Goal: Task Accomplishment & Management: Complete application form

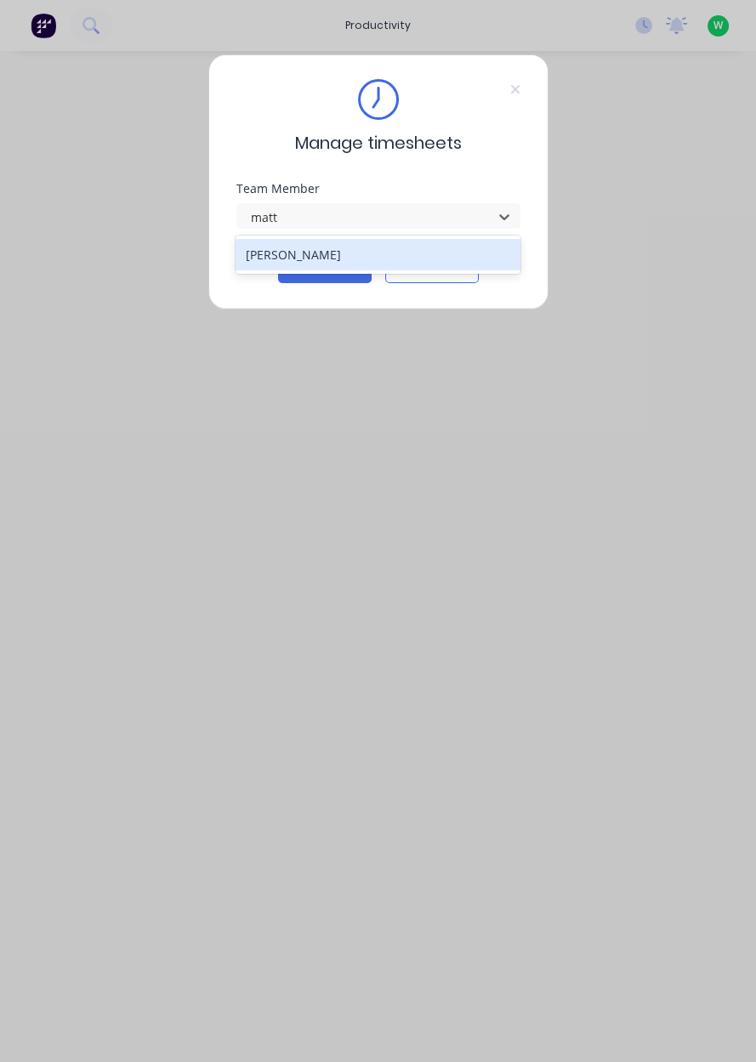
click at [427, 260] on div "[PERSON_NAME]" at bounding box center [377, 254] width 285 height 31
type input "matt"
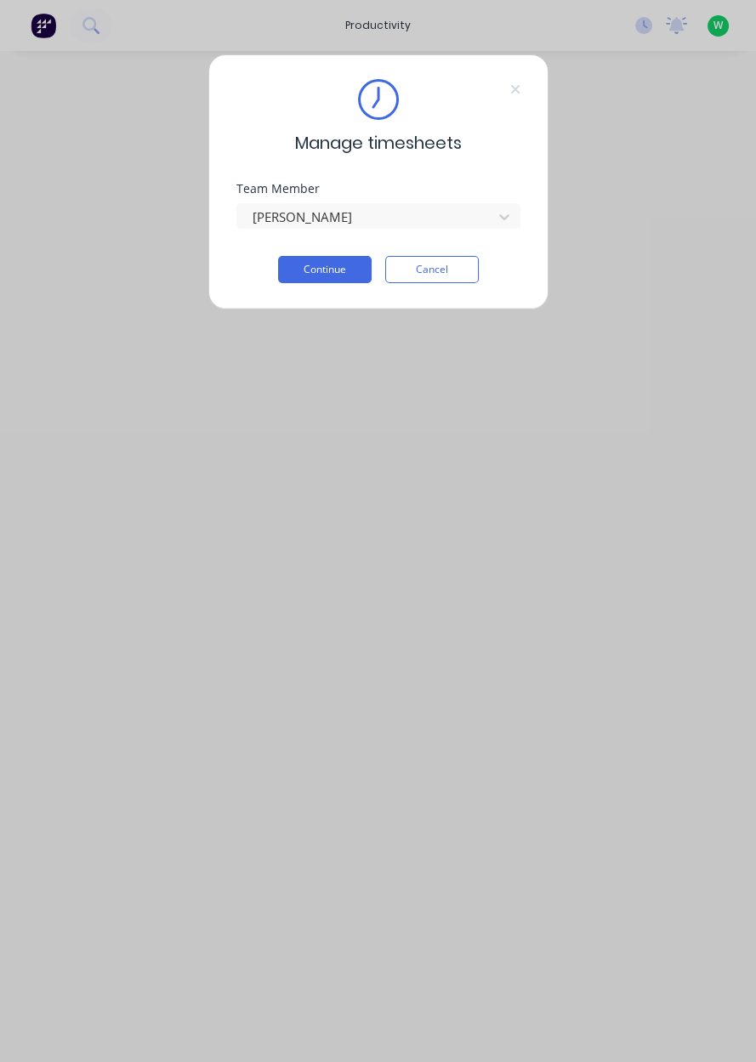
click at [330, 274] on button "Continue" at bounding box center [324, 269] width 93 height 27
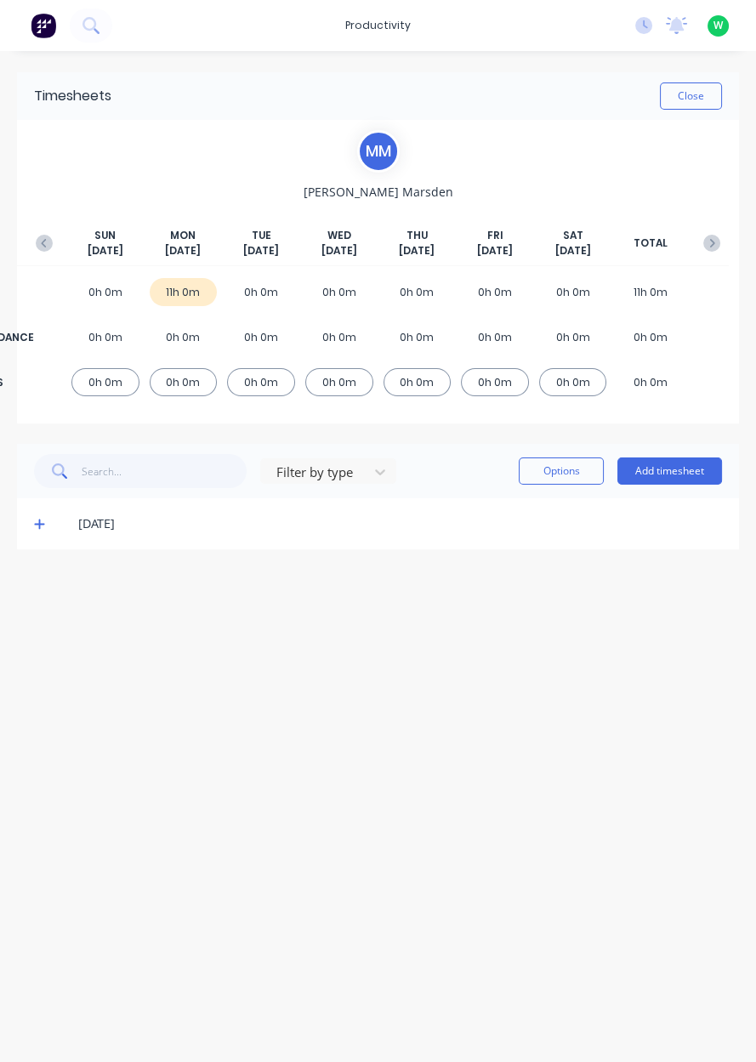
click at [684, 472] on button "Add timesheet" at bounding box center [669, 470] width 105 height 27
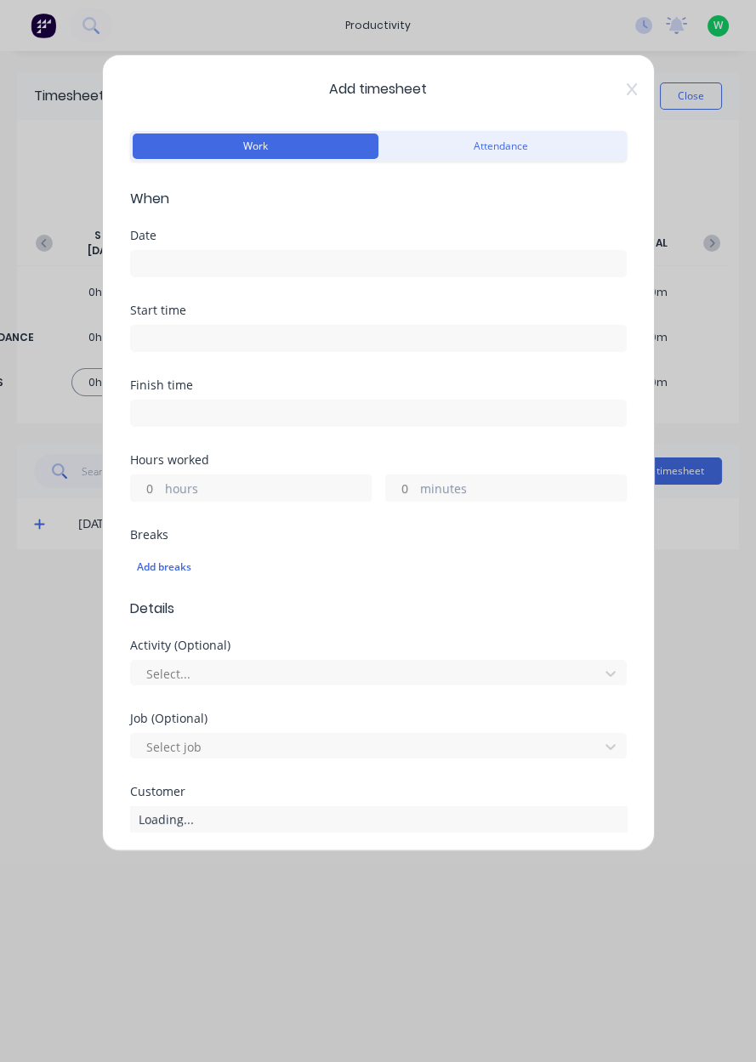
click at [456, 208] on form "Work Attendance When Date Start time Finish time Hours worked hours minutes Bre…" at bounding box center [378, 648] width 496 height 1043
click at [405, 268] on input at bounding box center [378, 263] width 495 height 25
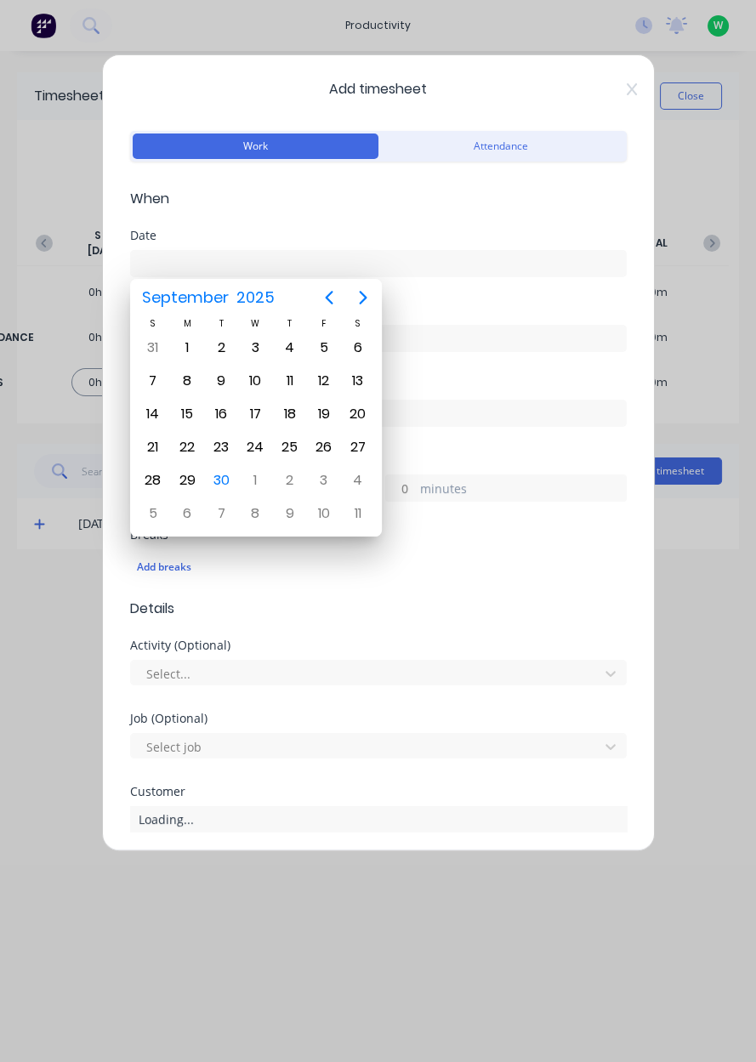
click at [217, 480] on div "30" at bounding box center [220, 479] width 25 height 25
type input "[DATE]"
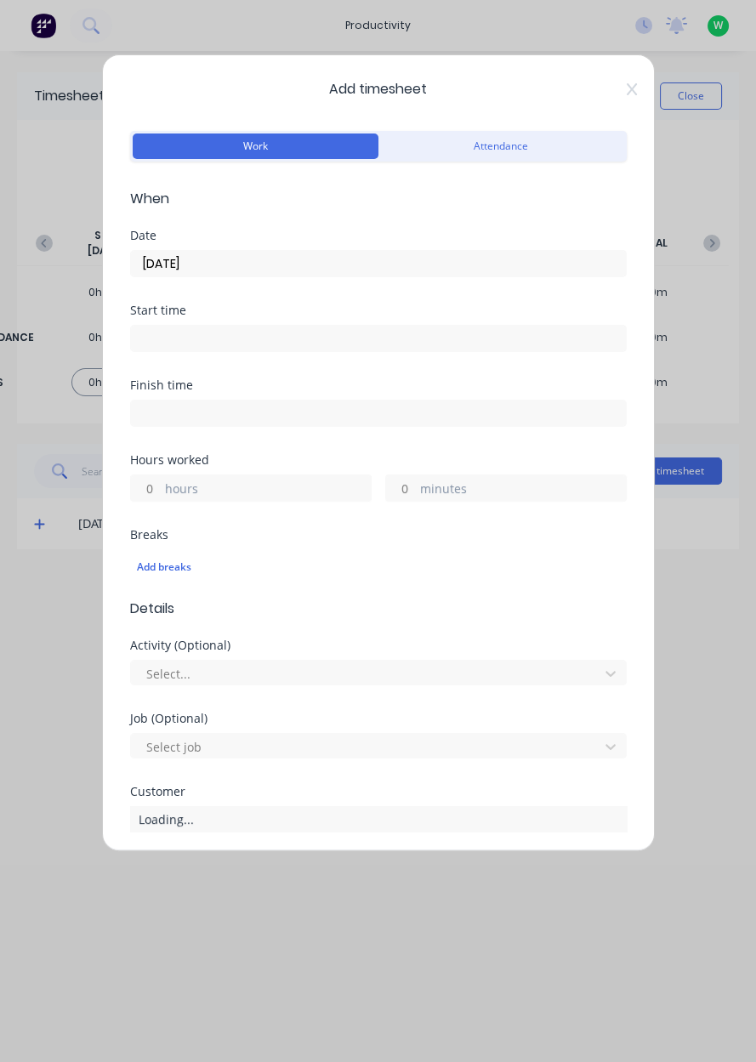
click at [270, 490] on label "hours" at bounding box center [268, 489] width 206 height 21
click at [161, 490] on input "hours" at bounding box center [146, 487] width 30 height 25
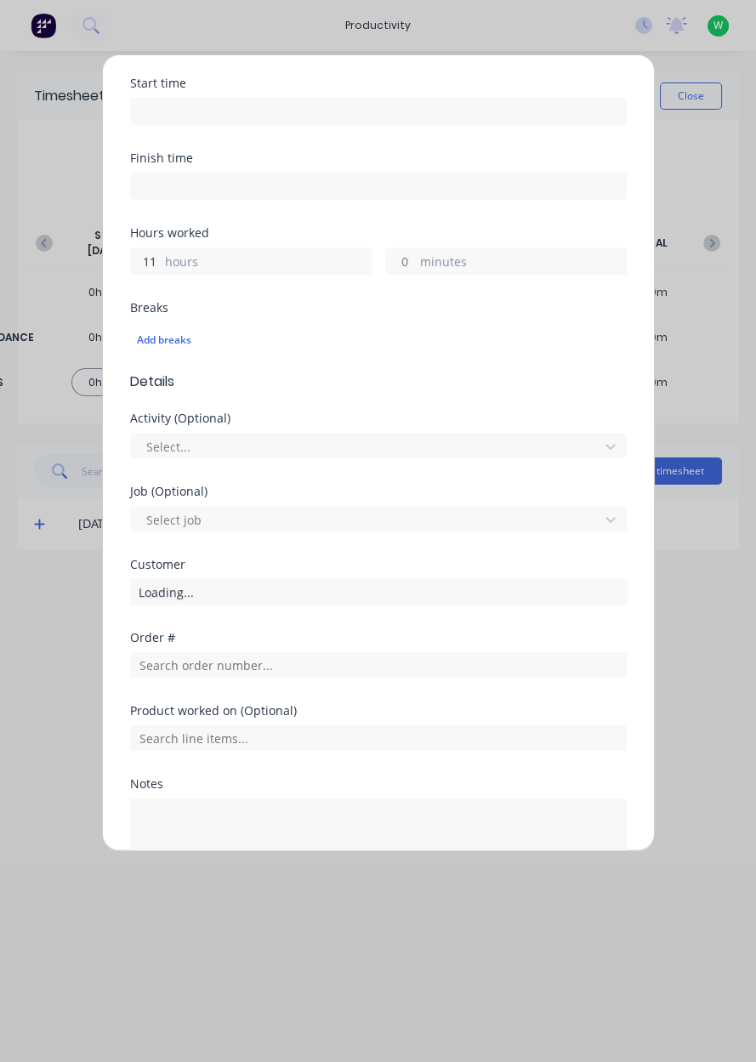
scroll to position [226, 0]
type input "11"
click at [275, 660] on input "text" at bounding box center [378, 665] width 496 height 25
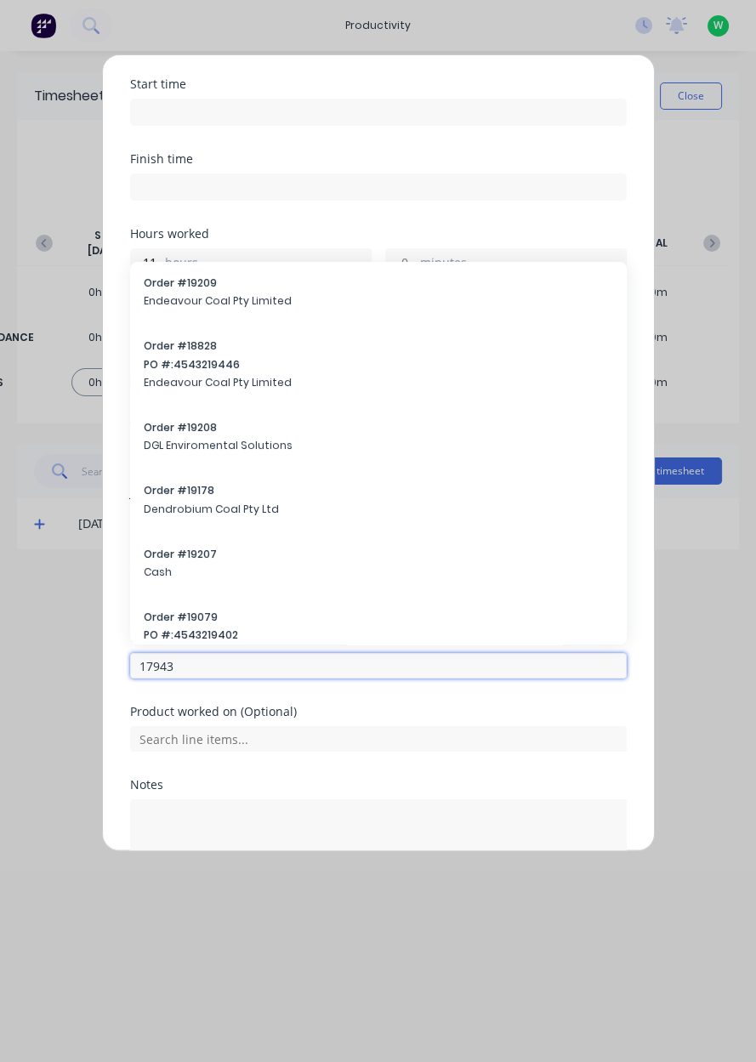
click at [273, 669] on input "17943" at bounding box center [378, 665] width 496 height 25
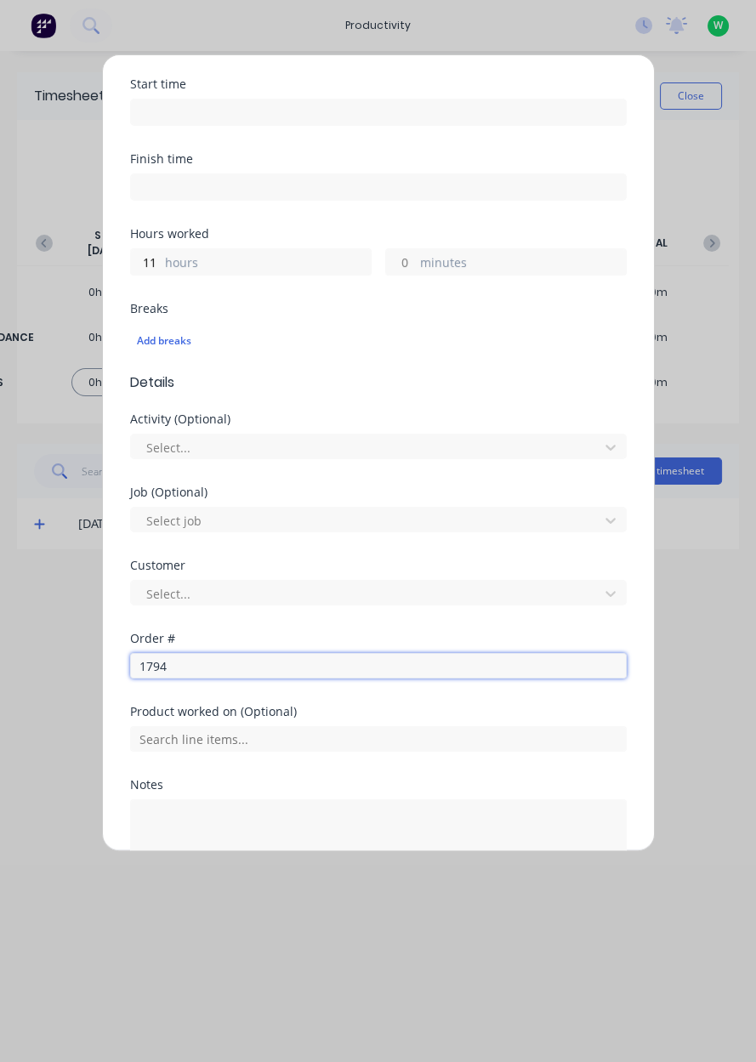
type input "17943"
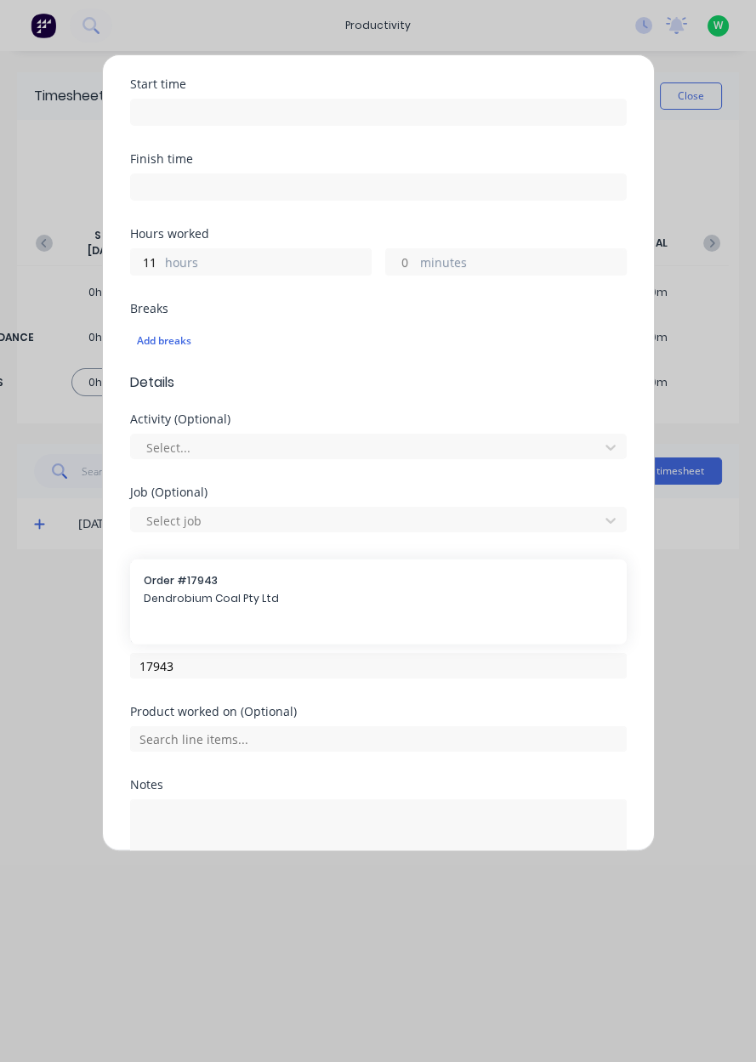
click at [276, 591] on span "Dendrobium Coal Pty Ltd" at bounding box center [378, 598] width 469 height 15
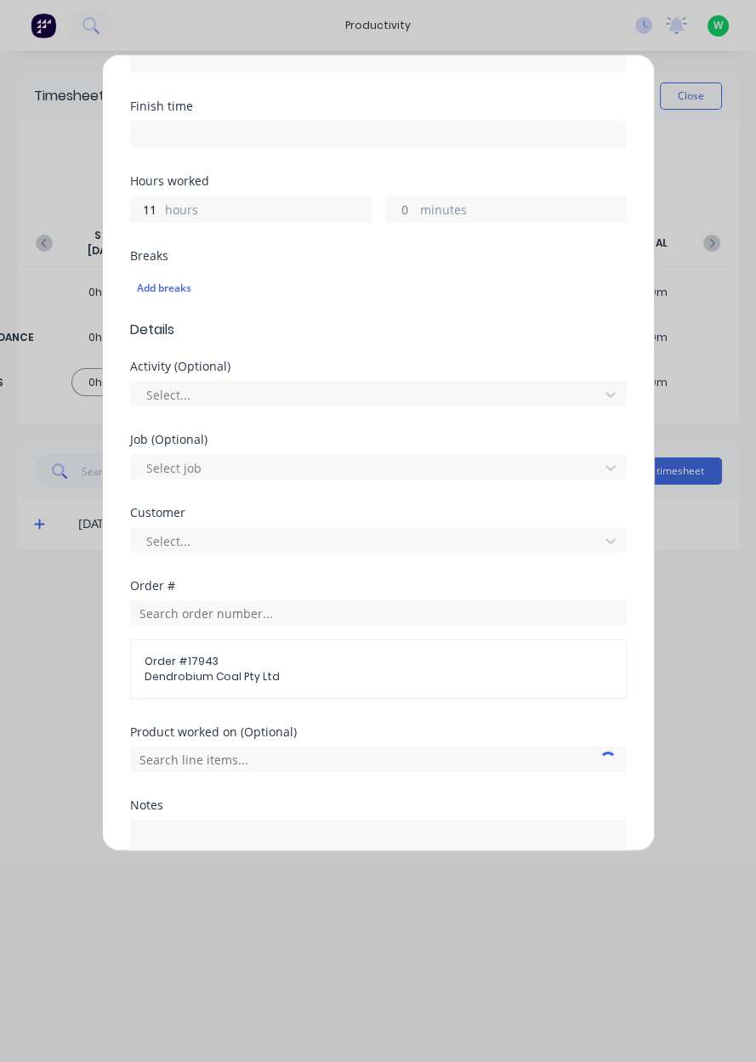
scroll to position [412, 0]
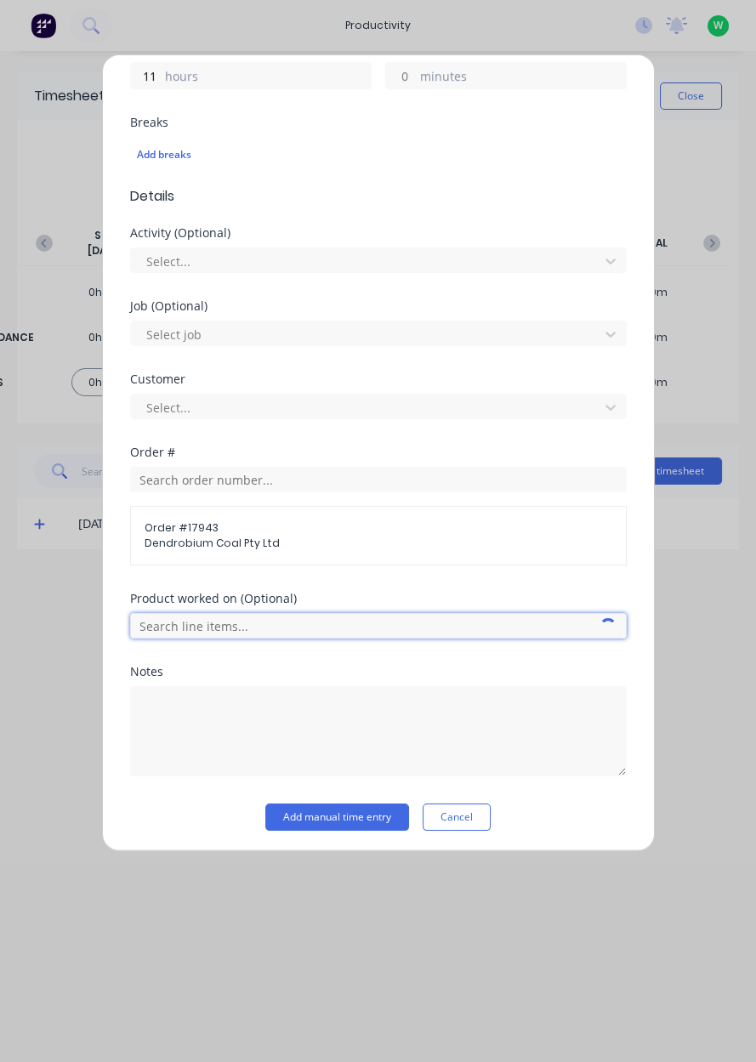
click at [291, 616] on input "text" at bounding box center [378, 625] width 496 height 25
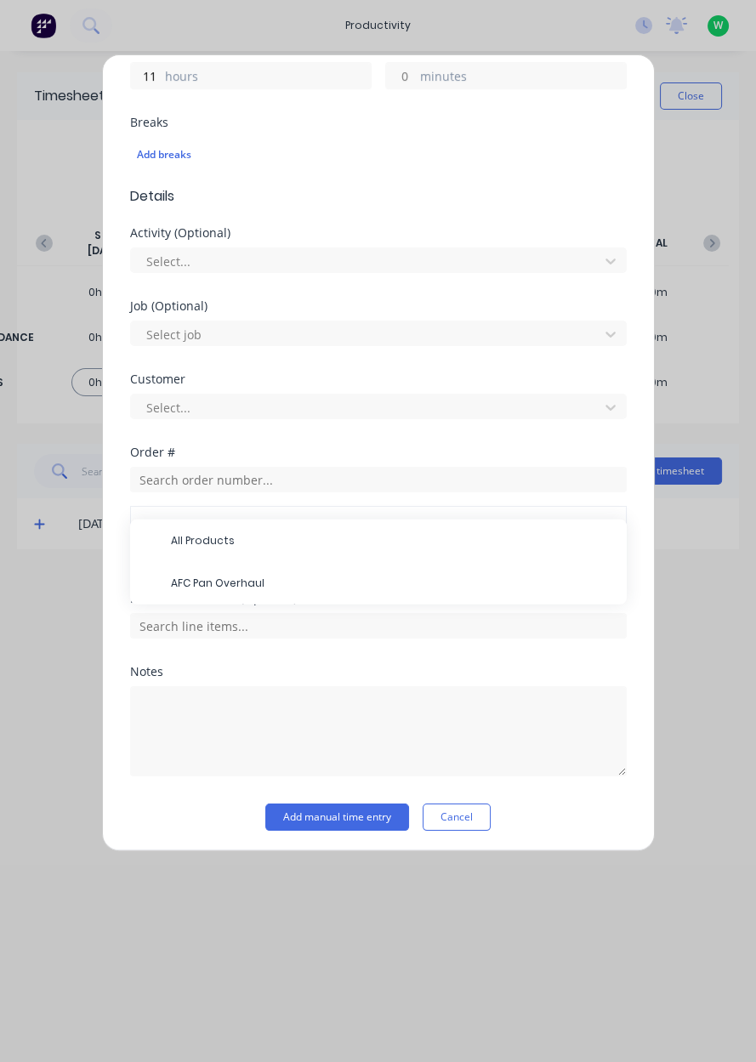
click at [284, 583] on span "AFC Pan Overhaul" at bounding box center [392, 582] width 442 height 15
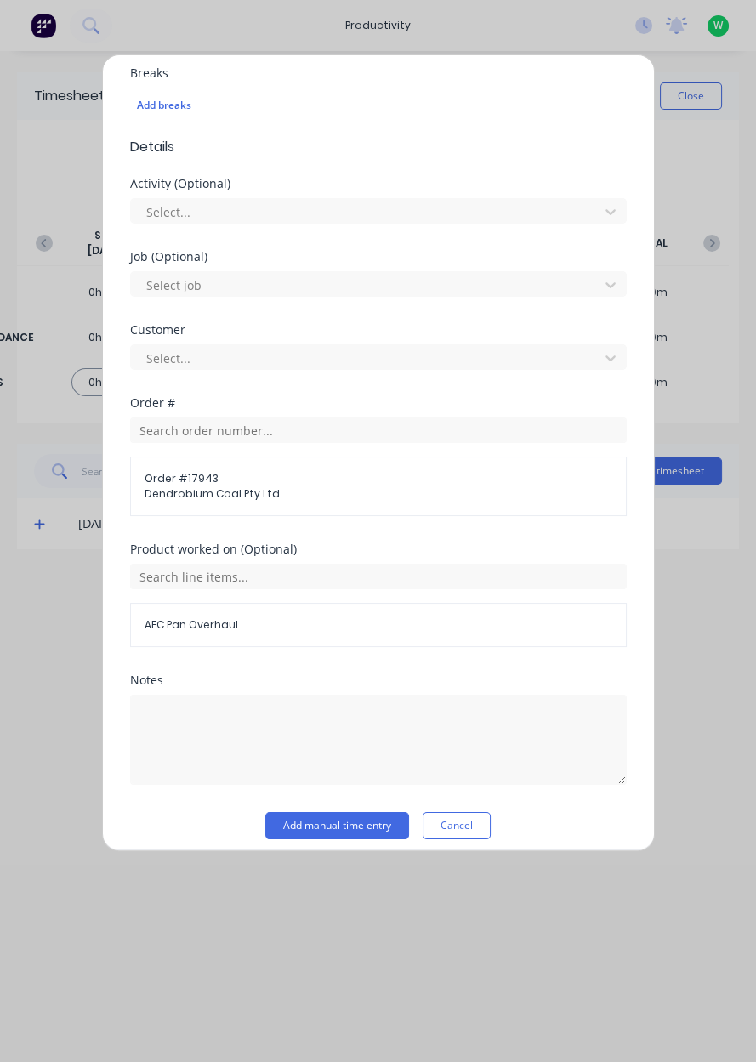
scroll to position [470, 0]
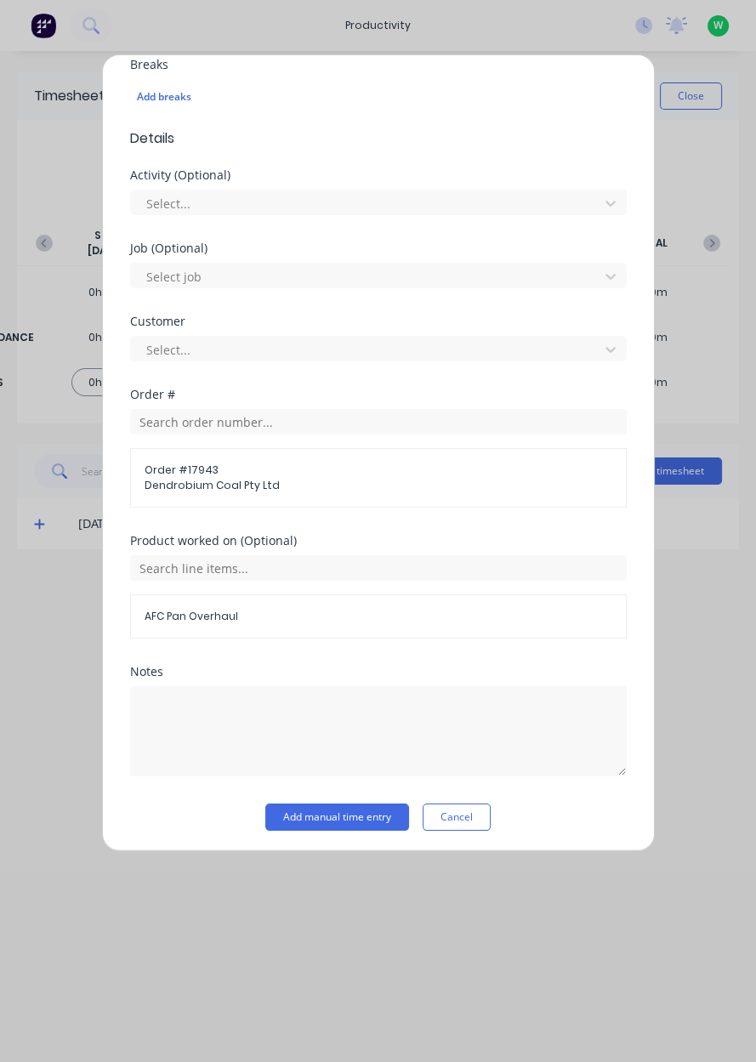
click at [341, 814] on button "Add manual time entry" at bounding box center [337, 816] width 144 height 27
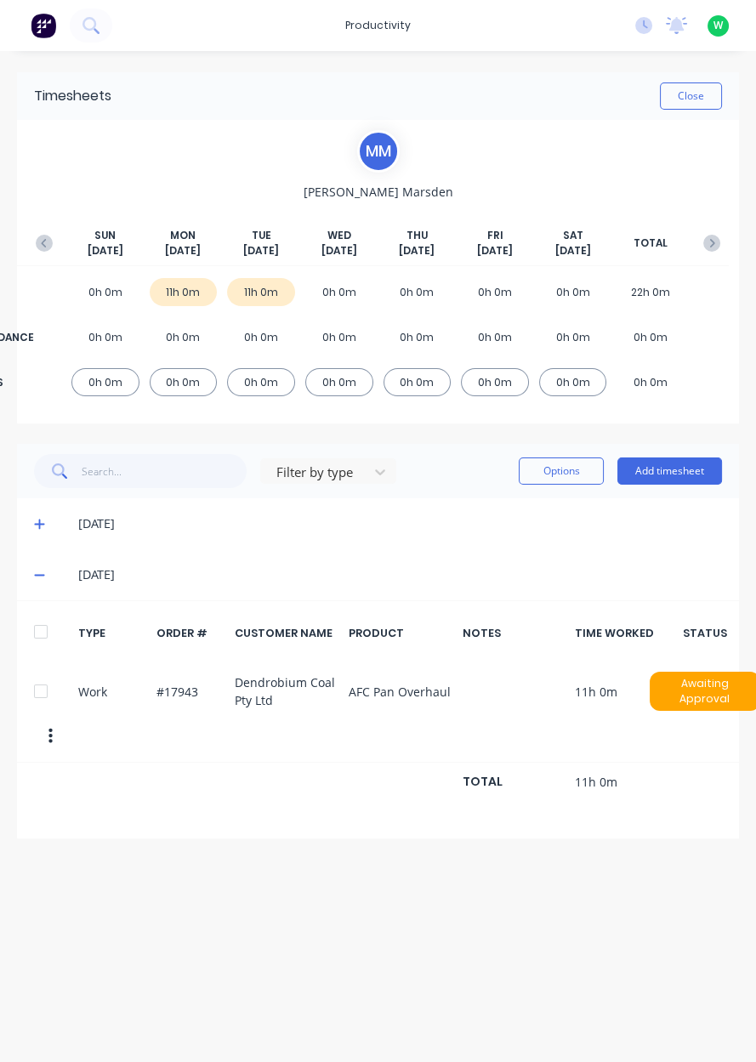
click at [36, 243] on icon "button" at bounding box center [44, 243] width 17 height 17
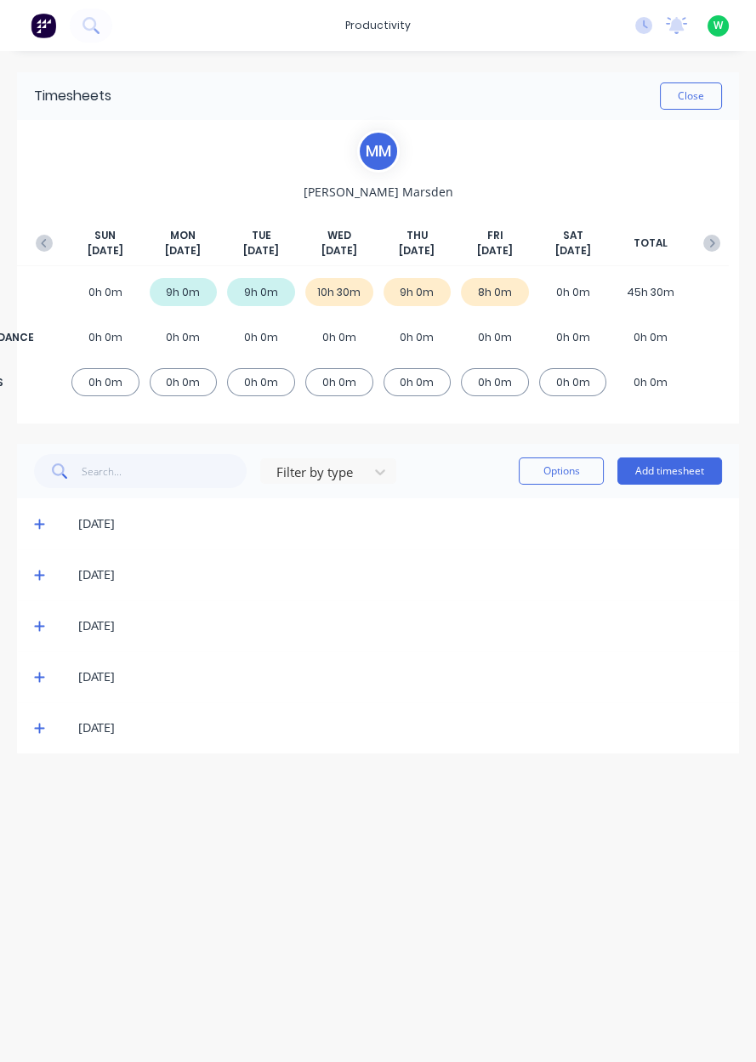
click at [716, 246] on icon "button" at bounding box center [711, 243] width 17 height 17
